Goal: Transaction & Acquisition: Purchase product/service

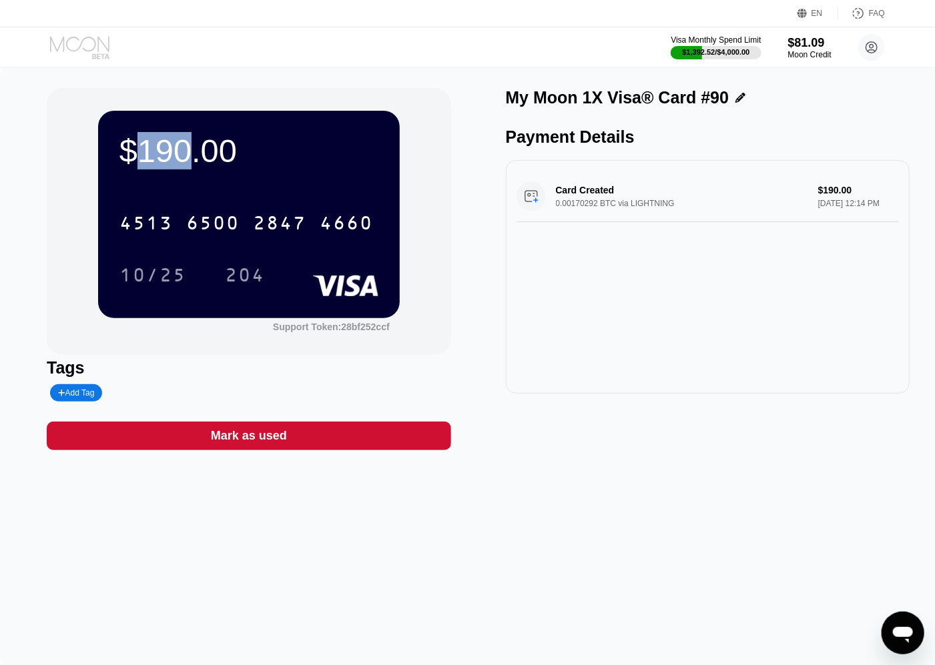
click at [98, 47] on icon at bounding box center [79, 43] width 59 height 15
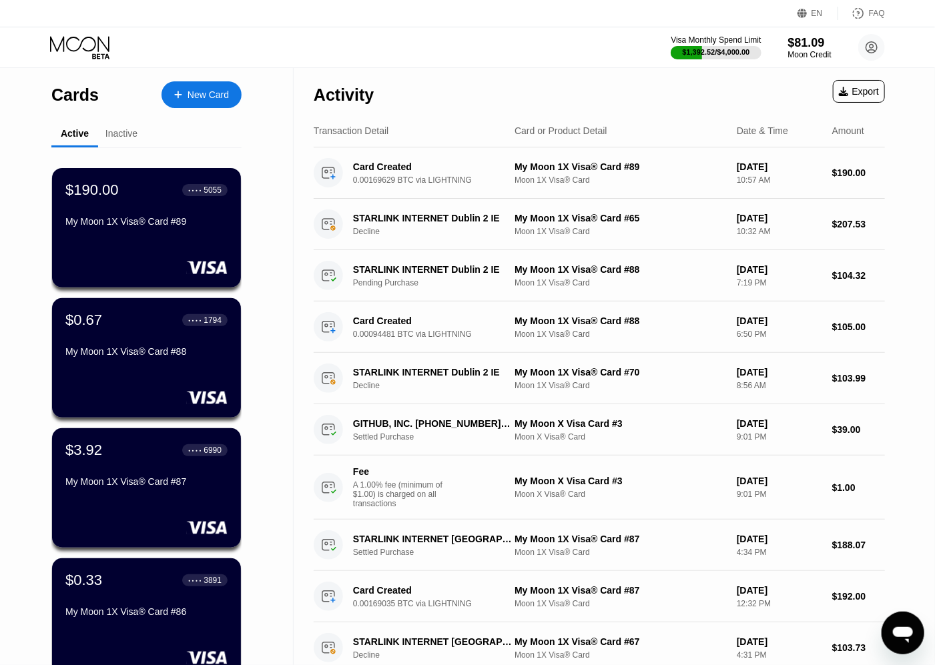
click at [200, 97] on div "New Card" at bounding box center [207, 94] width 41 height 11
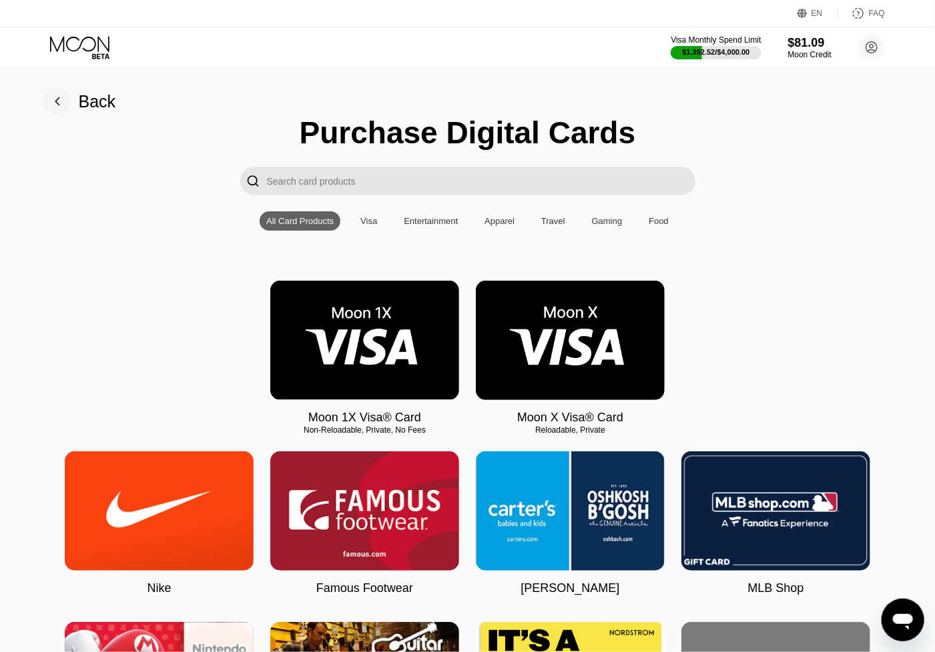
click at [396, 318] on img at bounding box center [364, 340] width 189 height 119
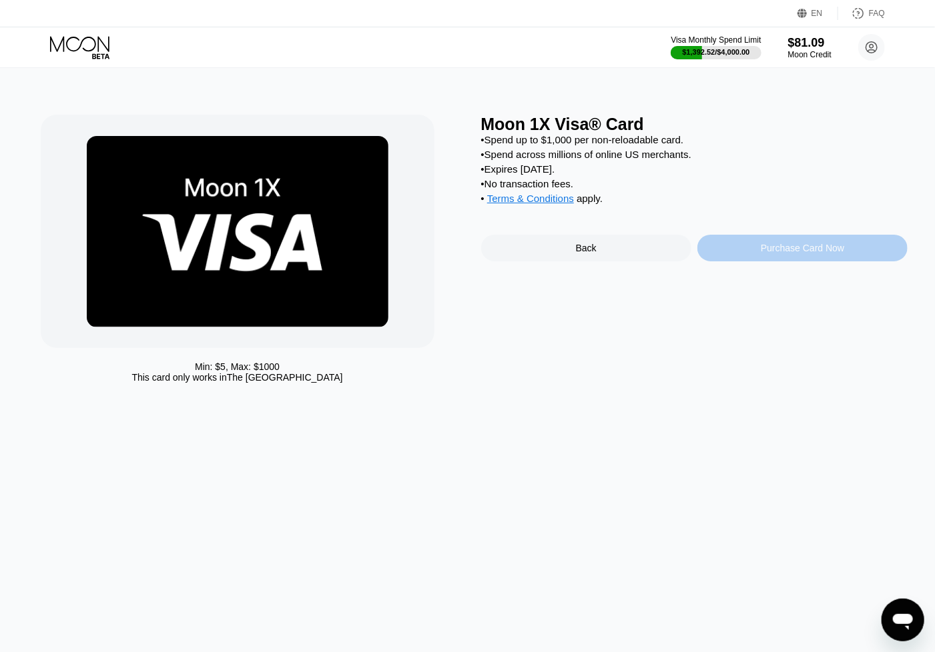
click at [829, 253] on div "Purchase Card Now" at bounding box center [801, 248] width 83 height 11
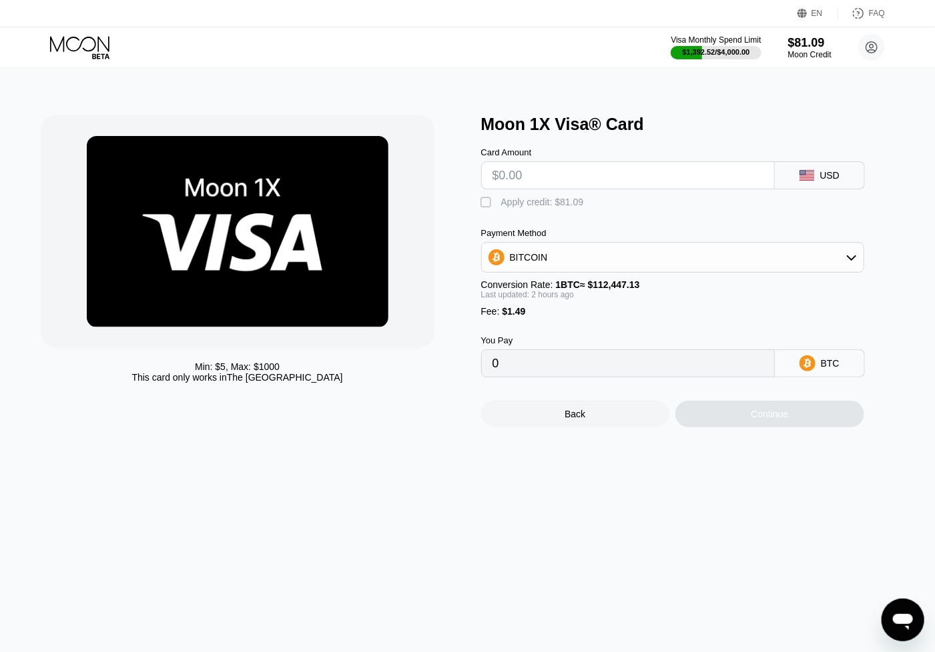
click at [564, 174] on input "text" at bounding box center [627, 175] width 271 height 27
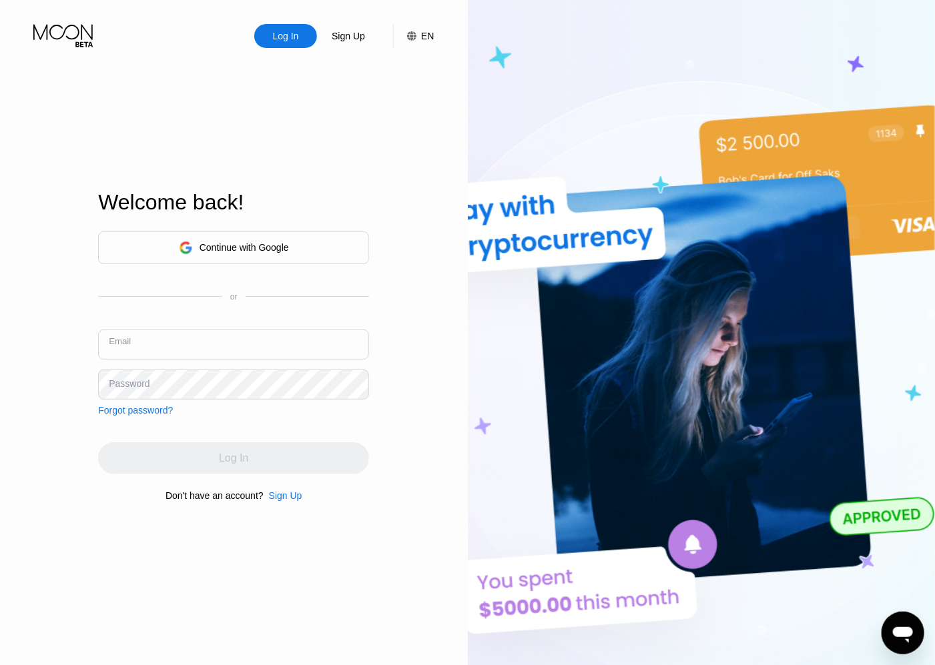
click at [260, 339] on input "text" at bounding box center [233, 345] width 271 height 30
paste input "[EMAIL_ADDRESS][DOMAIN_NAME]"
type input "[EMAIL_ADDRESS][DOMAIN_NAME]"
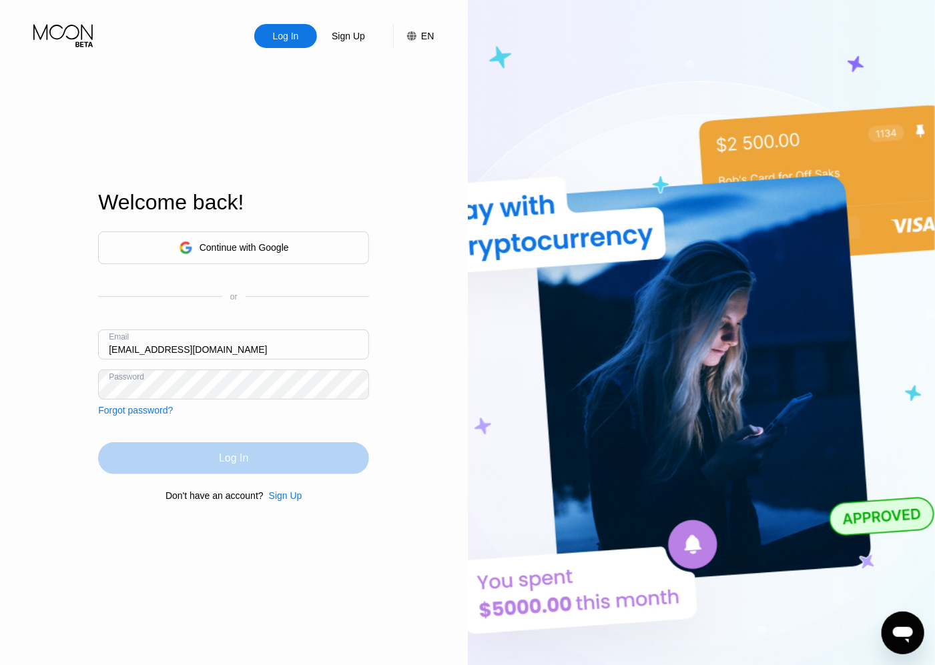
click at [271, 454] on div "Log In" at bounding box center [233, 458] width 271 height 32
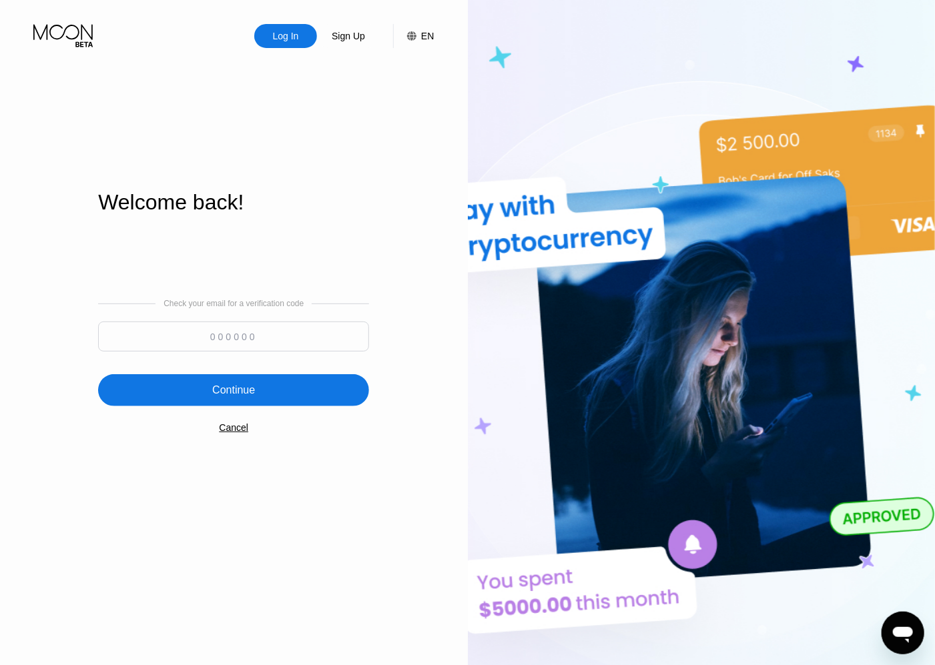
click at [253, 328] on input at bounding box center [233, 337] width 271 height 30
type input "443345"
click at [208, 382] on div "Continue" at bounding box center [233, 390] width 271 height 32
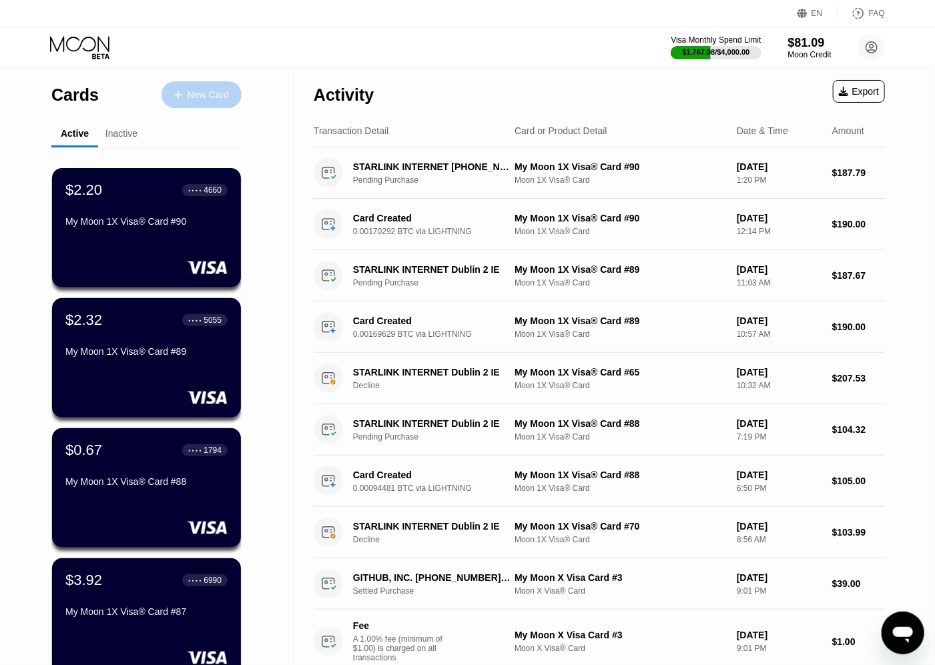
click at [212, 97] on div "New Card" at bounding box center [207, 94] width 41 height 11
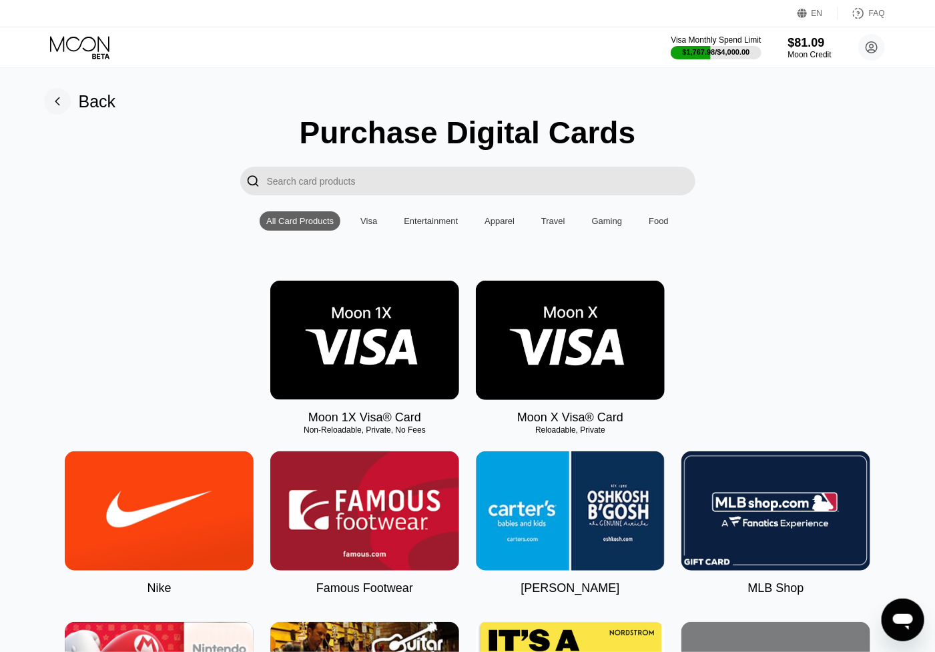
click at [384, 333] on img at bounding box center [364, 340] width 189 height 119
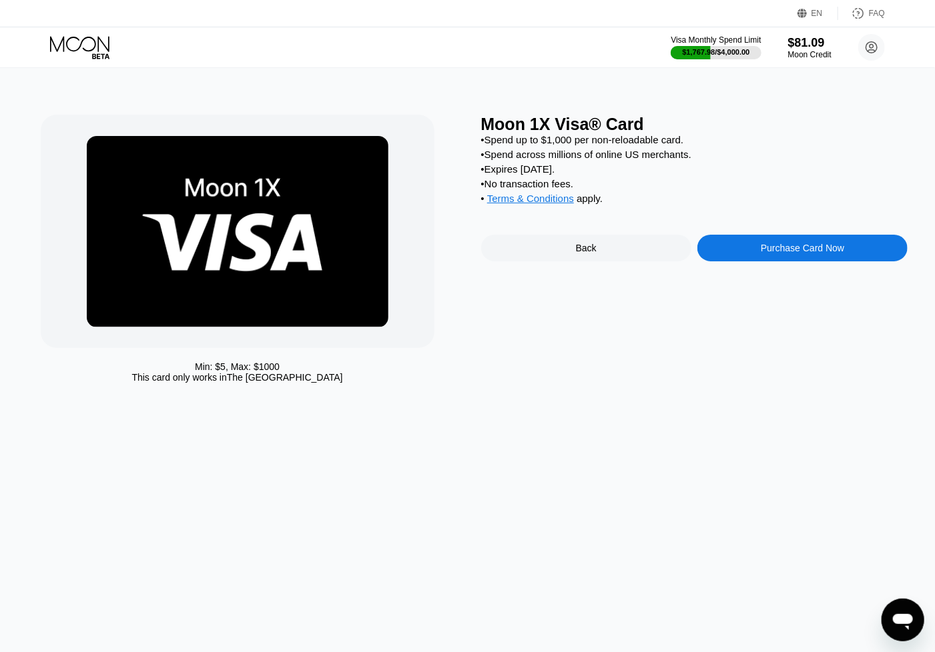
click at [785, 253] on div "Purchase Card Now" at bounding box center [801, 248] width 83 height 11
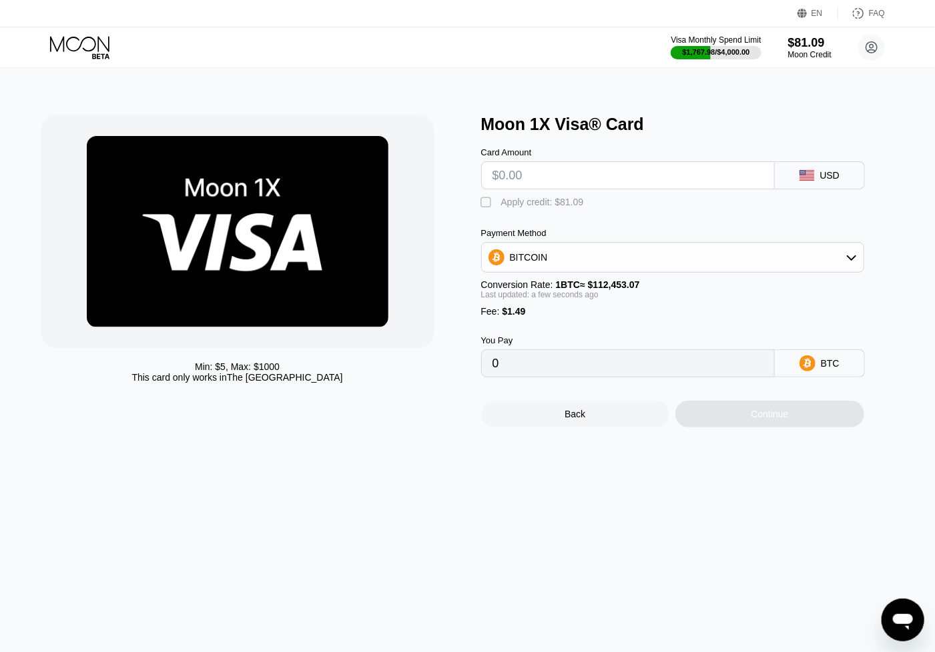
click at [620, 179] on input "text" at bounding box center [627, 175] width 271 height 27
type input "$190"
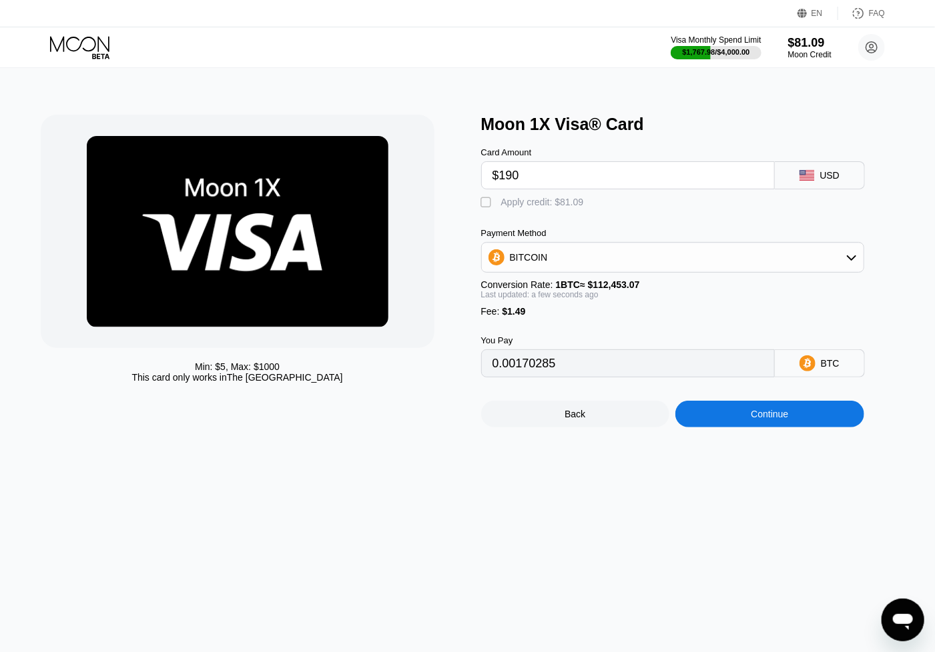
type input "0.00170285"
click at [759, 420] on div "Continue" at bounding box center [768, 414] width 37 height 11
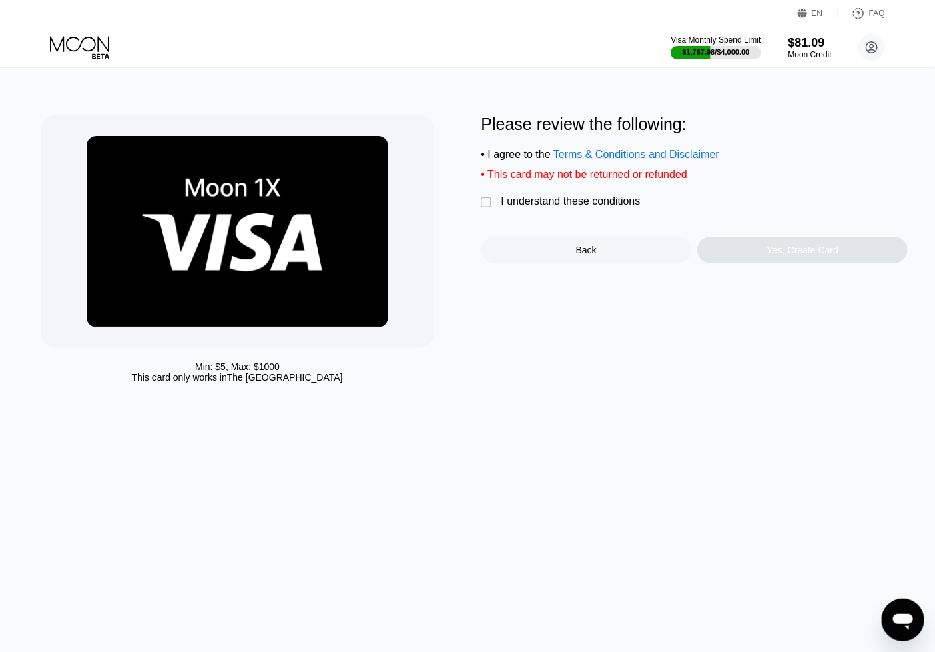
click at [521, 207] on div "I understand these conditions" at bounding box center [570, 201] width 139 height 12
click at [775, 264] on div "Yes, Create Card" at bounding box center [802, 250] width 210 height 27
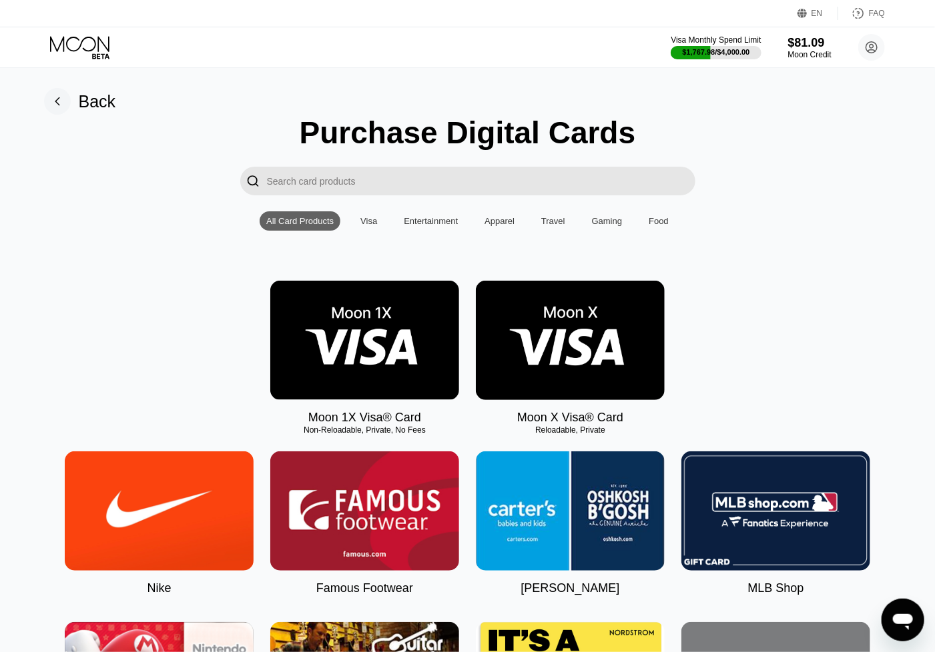
click at [85, 47] on icon at bounding box center [81, 47] width 62 height 23
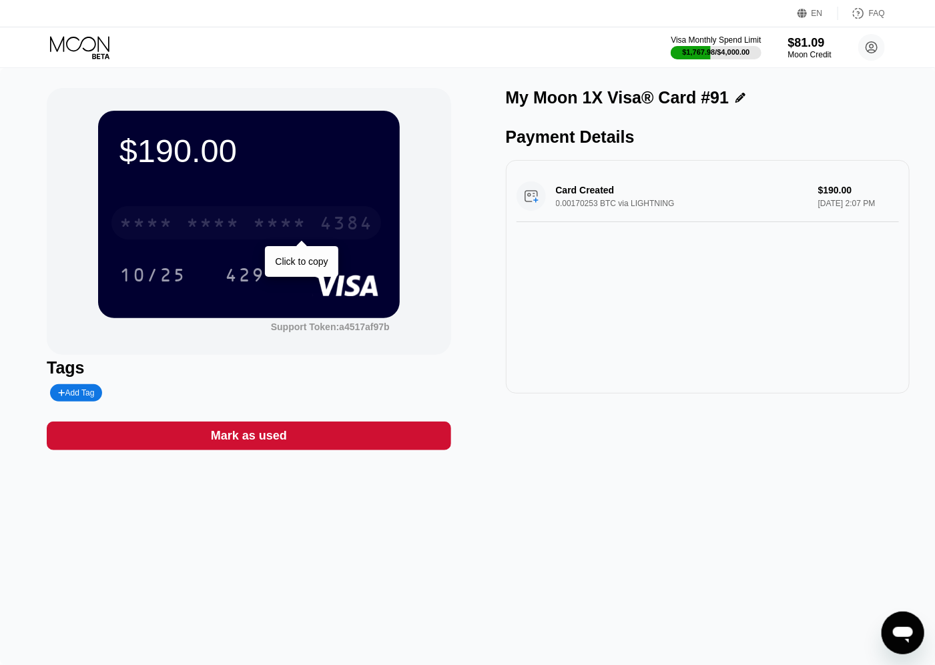
click at [330, 225] on div "4384" at bounding box center [346, 224] width 53 height 21
click at [253, 278] on div "429" at bounding box center [245, 276] width 40 height 21
